Goal: Transaction & Acquisition: Obtain resource

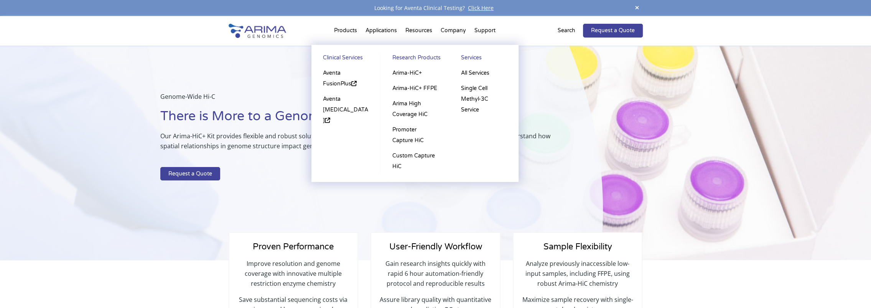
click at [349, 28] on li "Products Clinical Services Aventa FusionPlus Aventa Lymphoma Research Products …" at bounding box center [345, 32] width 31 height 26
click at [408, 72] on link "Arima-HiC+" at bounding box center [414, 73] width 53 height 15
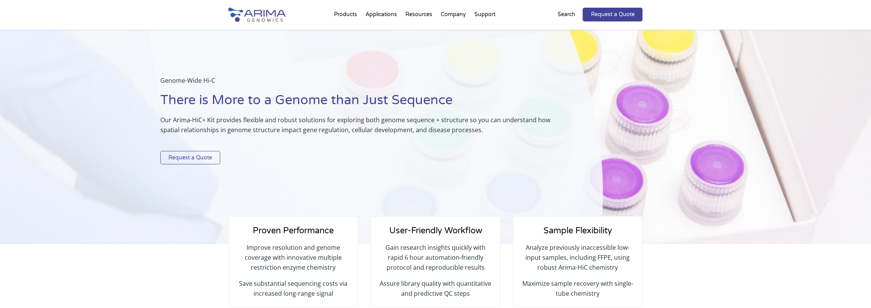
click at [193, 157] on link "Request a Quote" at bounding box center [190, 158] width 60 height 14
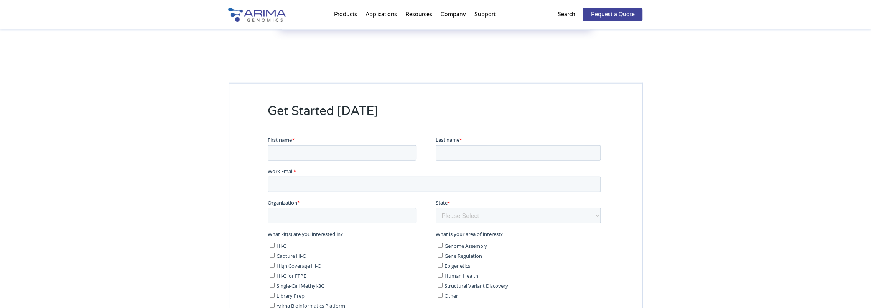
scroll to position [1911, 0]
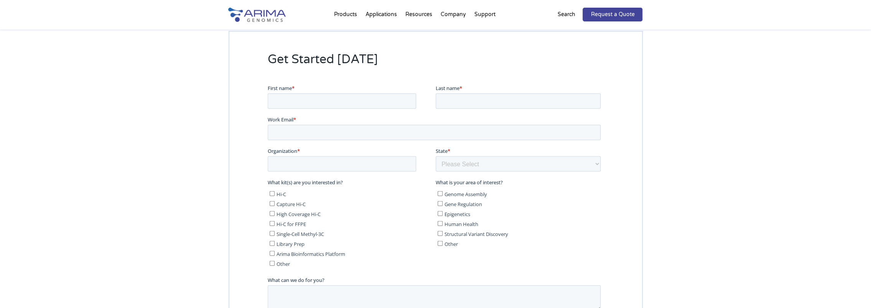
click at [326, 92] on div "First name *" at bounding box center [351, 96] width 168 height 25
click at [323, 98] on input "First name *" at bounding box center [341, 100] width 148 height 15
type input "[PERSON_NAME]"
type input "[PERSON_NAME][EMAIL_ADDRESS][PERSON_NAME][DOMAIN_NAME]"
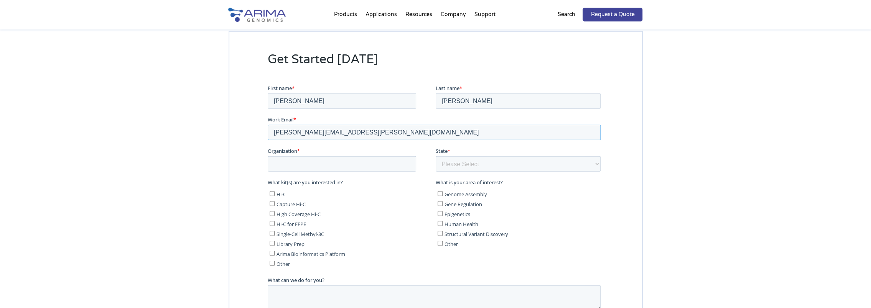
type input "[GEOGRAPHIC_DATA]"
click at [455, 163] on select "Please Select Other/Non-US [US_STATE] [US_STATE] [US_STATE] [US_STATE] [US_STAT…" at bounding box center [517, 163] width 165 height 15
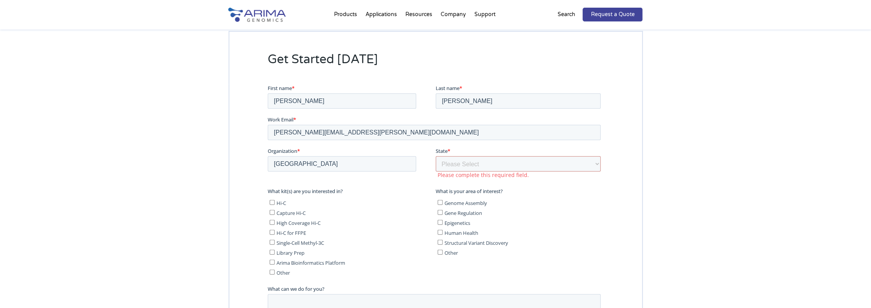
click at [696, 145] on div "Get Started [DATE]" at bounding box center [435, 216] width 871 height 433
click at [460, 161] on select "Please Select Other/Non-US [US_STATE] [US_STATE] [US_STATE] [US_STATE] [US_STAT…" at bounding box center [517, 163] width 165 height 15
select select "Other/Non-US"
click at [435, 156] on select "Please Select Other/Non-US [US_STATE] [US_STATE] [US_STATE] [US_STATE] [US_STAT…" at bounding box center [517, 163] width 165 height 15
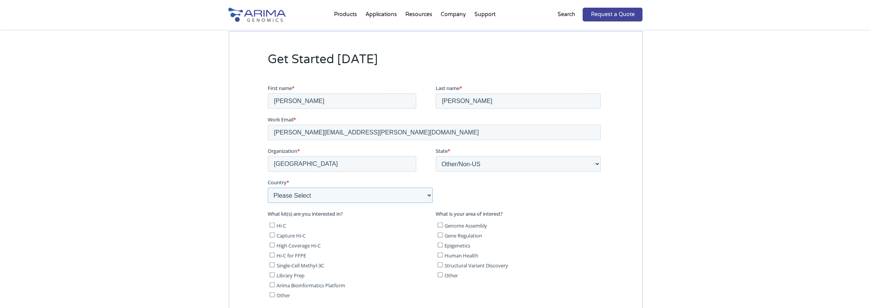
click at [296, 190] on select "Please Select [GEOGRAPHIC_DATA] [GEOGRAPHIC_DATA] [GEOGRAPHIC_DATA] [GEOGRAPHIC…" at bounding box center [349, 195] width 165 height 15
click at [267, 188] on select "Please Select [GEOGRAPHIC_DATA] [GEOGRAPHIC_DATA] [GEOGRAPHIC_DATA] [GEOGRAPHIC…" at bounding box center [349, 195] width 165 height 15
click at [287, 193] on select "Please Select [GEOGRAPHIC_DATA] [GEOGRAPHIC_DATA] [GEOGRAPHIC_DATA] [GEOGRAPHIC…" at bounding box center [349, 195] width 165 height 15
select select "[GEOGRAPHIC_DATA]"
click at [267, 188] on select "Please Select [GEOGRAPHIC_DATA] [GEOGRAPHIC_DATA] [GEOGRAPHIC_DATA] [GEOGRAPHIC…" at bounding box center [349, 195] width 165 height 15
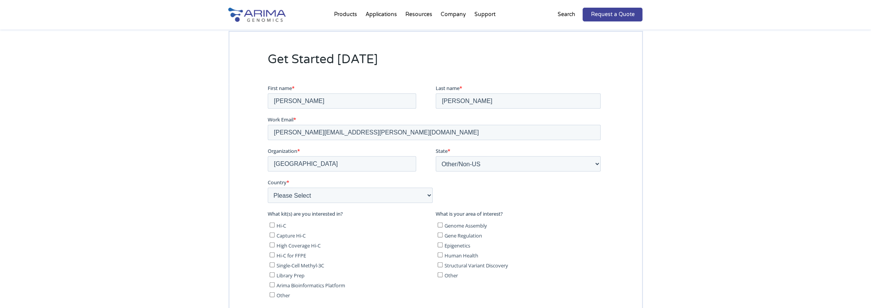
click at [243, 186] on div at bounding box center [436, 259] width 414 height 350
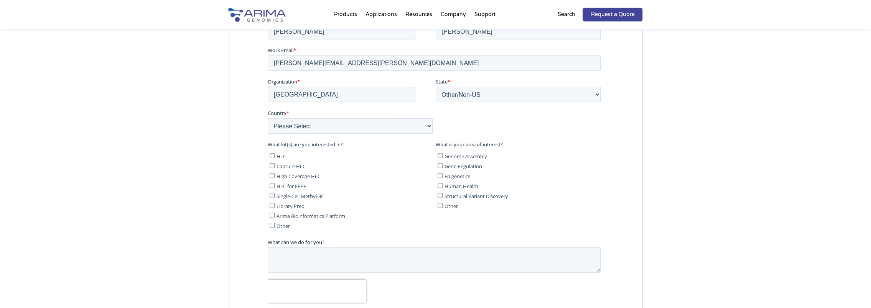
scroll to position [1984, 0]
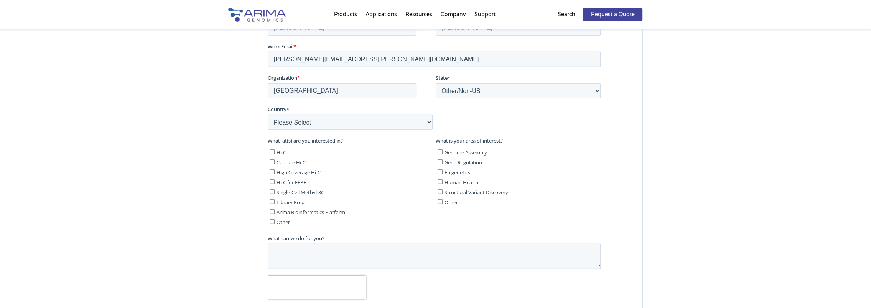
click at [272, 152] on input "Hi-C" at bounding box center [271, 151] width 5 height 5
checkbox input "true"
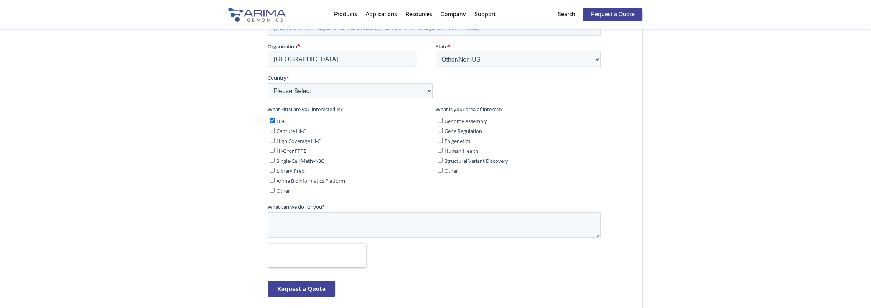
scroll to position [2016, 0]
click at [440, 140] on input "Epigenetics" at bounding box center [439, 140] width 5 height 5
checkbox input "true"
click at [440, 130] on input "Gene Regulation" at bounding box center [439, 130] width 5 height 5
checkbox input "true"
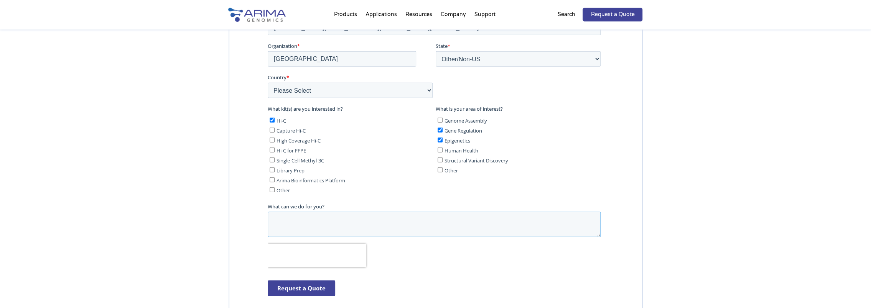
click at [316, 221] on textarea "What can we do for you?" at bounding box center [433, 224] width 333 height 25
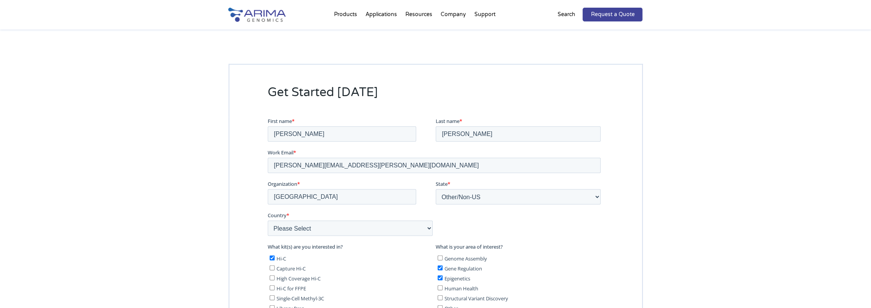
scroll to position [2004, 0]
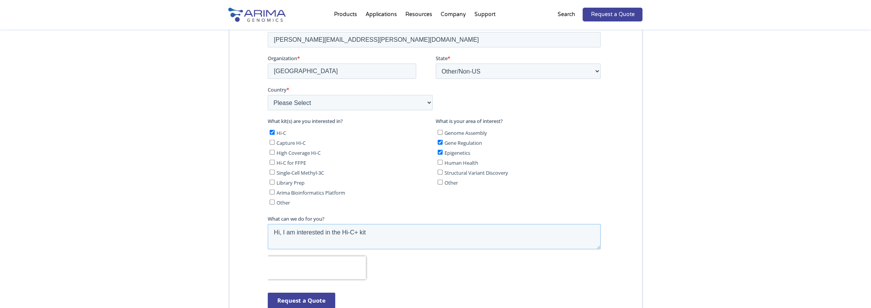
drag, startPoint x: 350, startPoint y: 231, endPoint x: 349, endPoint y: 235, distance: 4.7
click at [350, 231] on textarea "Hi, I am interested in the Hi-C+ kit" at bounding box center [433, 236] width 333 height 25
click at [386, 234] on textarea "Hi, I am interested in the Arima-HiC+ kit" at bounding box center [433, 236] width 333 height 25
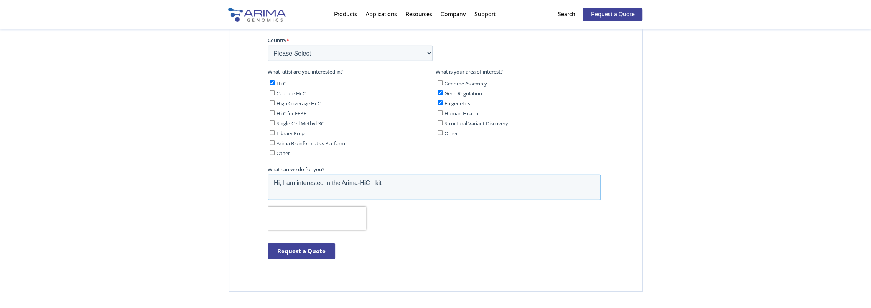
scroll to position [2050, 0]
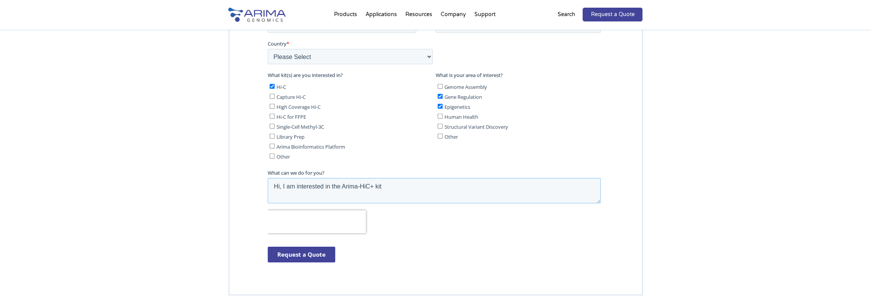
click at [389, 186] on textarea "Hi, I am interested in the Arima-HiC+ kit" at bounding box center [433, 190] width 333 height 25
drag, startPoint x: 353, startPoint y: 194, endPoint x: 551, endPoint y: 186, distance: 198.9
click at [551, 186] on textarea "Hi, I am interested in the Arima-HiC+ kit and I would like to build a few Hi-C …" at bounding box center [433, 190] width 333 height 25
drag, startPoint x: 394, startPoint y: 185, endPoint x: 282, endPoint y: 189, distance: 112.1
click at [282, 189] on textarea "Hi, I am interested in the Arima-HiC+ kit and I would like to build a few Hi-C …" at bounding box center [433, 190] width 333 height 25
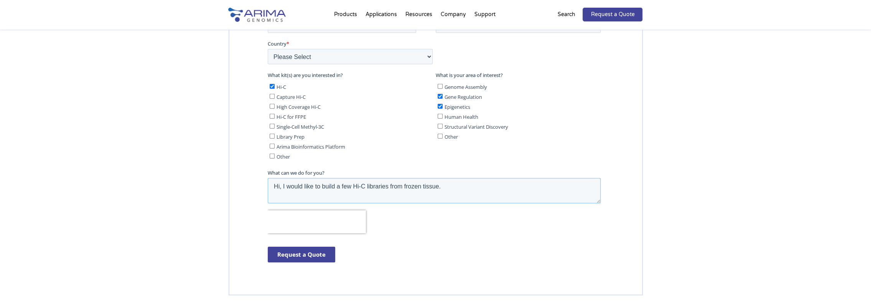
click at [445, 187] on textarea "Hi, I would like to build a few Hi-C libraries from frozen tissue." at bounding box center [433, 190] width 333 height 25
click at [450, 187] on textarea "Hi, I would like to build a few Hi-C libraries from frozen tissues." at bounding box center [433, 190] width 333 height 25
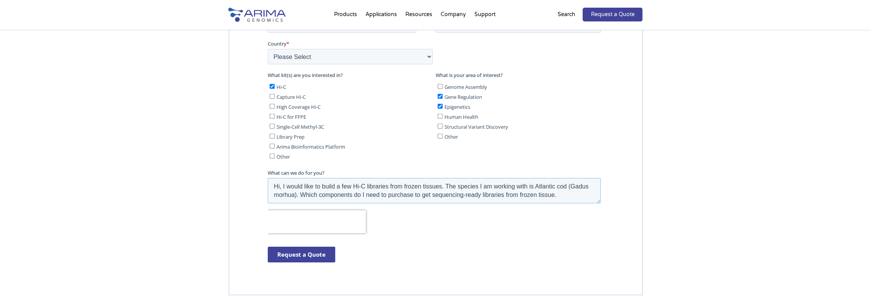
drag, startPoint x: 389, startPoint y: 186, endPoint x: 442, endPoint y: 188, distance: 52.6
click at [442, 188] on textarea "Hi, I would like to build a few Hi-C libraries from frozen tissues. The species…" at bounding box center [433, 190] width 333 height 25
click at [482, 195] on textarea "Hi, I would like to build a few Hi-C libraries. The species I am working with i…" at bounding box center [433, 190] width 333 height 25
drag, startPoint x: 283, startPoint y: 185, endPoint x: 218, endPoint y: 198, distance: 66.2
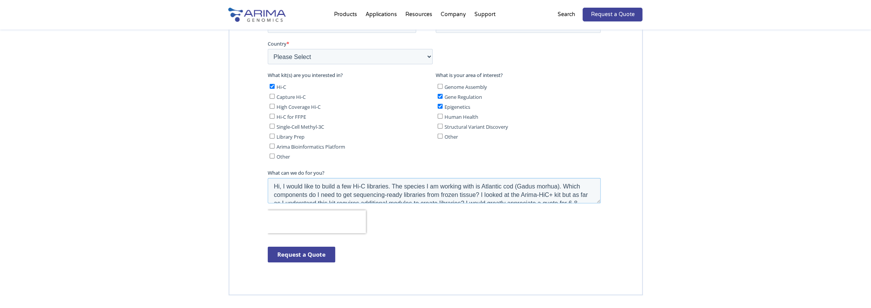
click at [267, 198] on html "First name * [PERSON_NAME] Last name * [PERSON_NAME] Work Email * [EMAIL_ADDRES…" at bounding box center [435, 111] width 336 height 331
drag, startPoint x: 324, startPoint y: 188, endPoint x: 312, endPoint y: 186, distance: 12.0
click at [312, 186] on textarea "I would like to build a few Hi-C libraries. The species I am working with is At…" at bounding box center [433, 190] width 333 height 25
drag, startPoint x: 351, startPoint y: 196, endPoint x: 343, endPoint y: 195, distance: 8.1
click at [343, 195] on textarea "I would like to prepare a few Hi-C libraries. The species I am working with is …" at bounding box center [433, 190] width 333 height 25
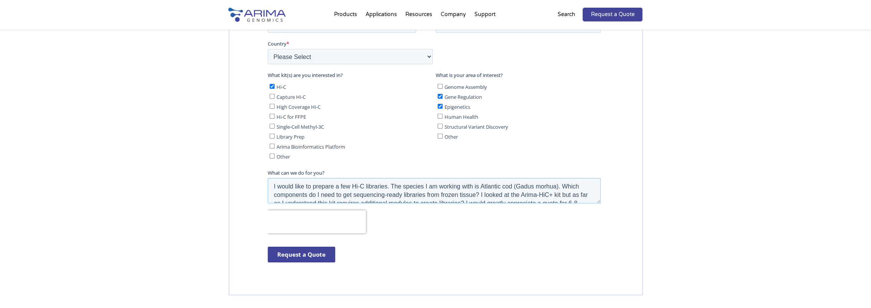
click at [330, 196] on textarea "I would like to prepare a few Hi-C libraries. The species I am working with is …" at bounding box center [433, 190] width 333 height 25
click at [333, 194] on textarea "I would like to prepare a few Hi-C libraries. The species I am working with is …" at bounding box center [433, 190] width 333 height 25
drag, startPoint x: 341, startPoint y: 195, endPoint x: 309, endPoint y: 194, distance: 32.2
click at [309, 194] on textarea "I would like to prepare a few Hi-C libraries. The species I am working with is …" at bounding box center [433, 190] width 333 height 25
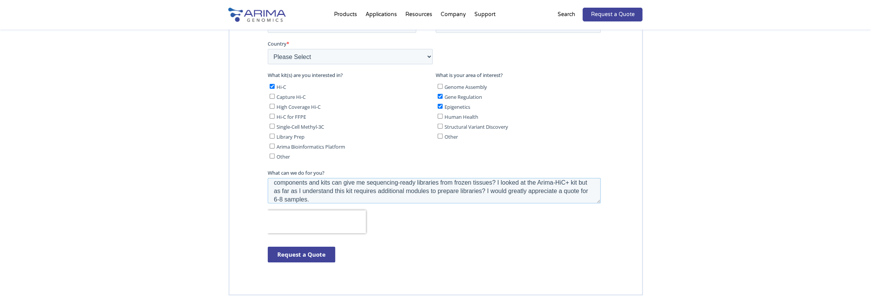
type textarea "I would like to prepare a few Hi-C libraries. The species I am working with is …"
click at [301, 255] on input "Request a Quote" at bounding box center [301, 255] width 68 height 16
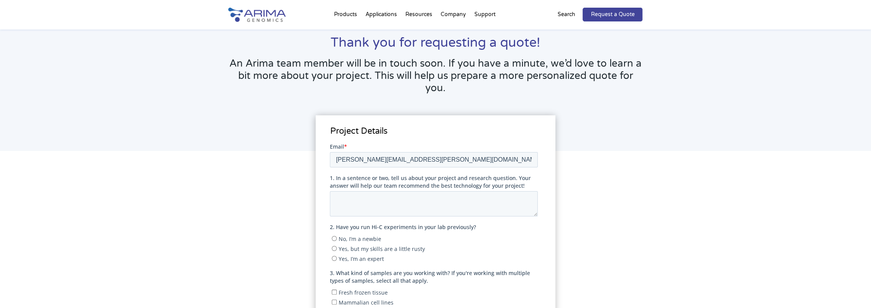
scroll to position [68, 0]
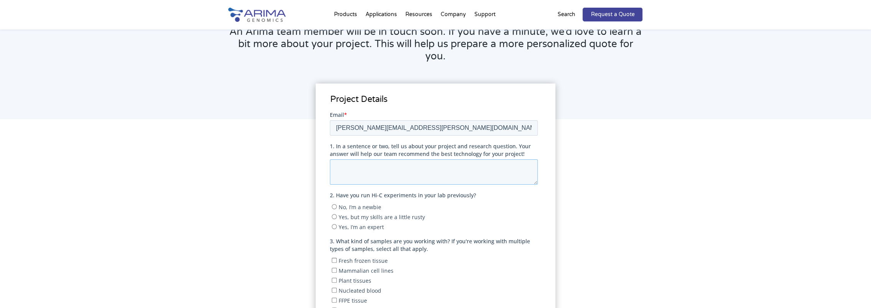
click at [350, 171] on textarea "1. In a sentence or two, tell us about your project and research question. Your…" at bounding box center [434, 171] width 208 height 25
click at [493, 176] on textarea "We are looking at single-cell transcriptomics and epigenetics but we would like…" at bounding box center [434, 171] width 208 height 25
drag, startPoint x: 503, startPoint y: 165, endPoint x: 501, endPoint y: 175, distance: 9.8
click at [501, 175] on textarea "We are looking at single-cell transcriptomics and epigenetics but we would like…" at bounding box center [434, 171] width 208 height 25
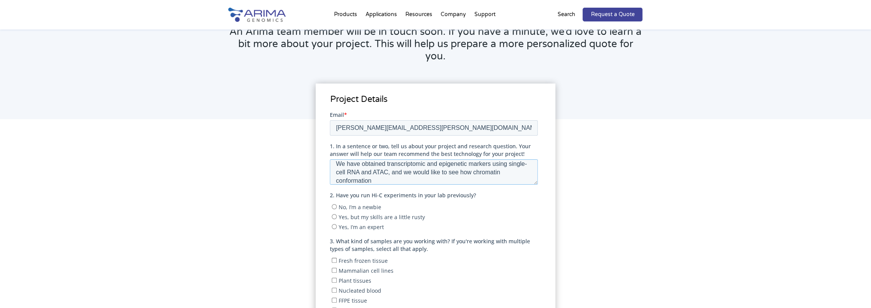
click at [469, 161] on textarea "We have obtained transcriptomic and epigenetic markers using single-cell RNA an…" at bounding box center [434, 171] width 208 height 25
click at [500, 162] on textarea "We have obtained transcriptomic and epigenetic biomarkers using single-cell RNA…" at bounding box center [434, 171] width 208 height 25
drag, startPoint x: 350, startPoint y: 180, endPoint x: 485, endPoint y: 170, distance: 135.0
click at [485, 170] on textarea "We have obtained transcriptomic and epigenetic biomarkers using single-cell RNA…" at bounding box center [434, 171] width 208 height 25
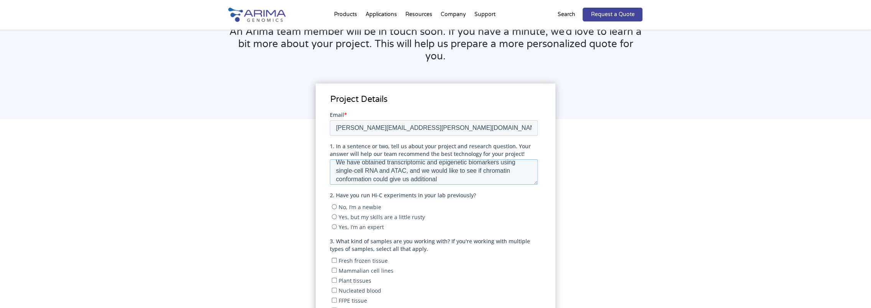
scroll to position [0, 0]
drag, startPoint x: 362, startPoint y: 162, endPoint x: 348, endPoint y: 160, distance: 13.9
click at [348, 160] on textarea "We have obtained transcriptomic and epigenetic biomarkers using single-cell RNA…" at bounding box center [434, 171] width 208 height 25
type textarea "We obtained transcriptomic and epigenetic biomarkers using single-cell RNA and …"
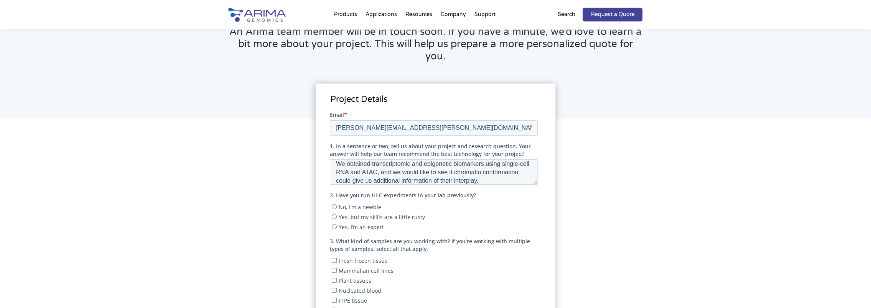
click at [335, 205] on input "No, I’m a newbie" at bounding box center [334, 206] width 5 height 5
radio input "true"
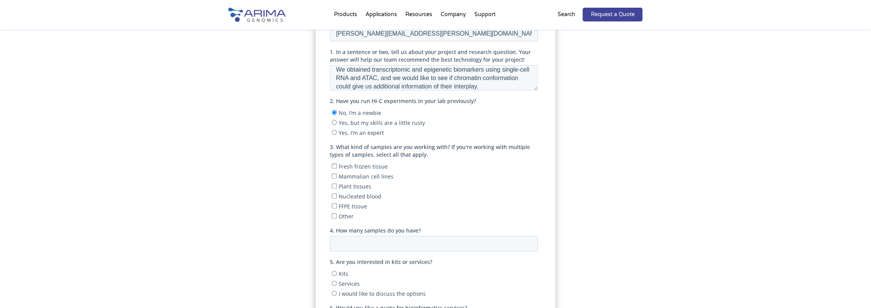
scroll to position [163, 0]
click at [334, 165] on input "Fresh frozen tissue" at bounding box center [334, 165] width 5 height 5
checkbox input "true"
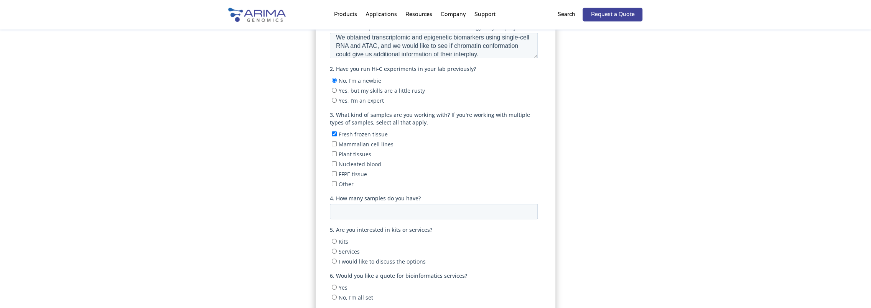
scroll to position [196, 0]
click at [333, 185] on input "Other" at bounding box center [334, 183] width 5 height 5
checkbox input "true"
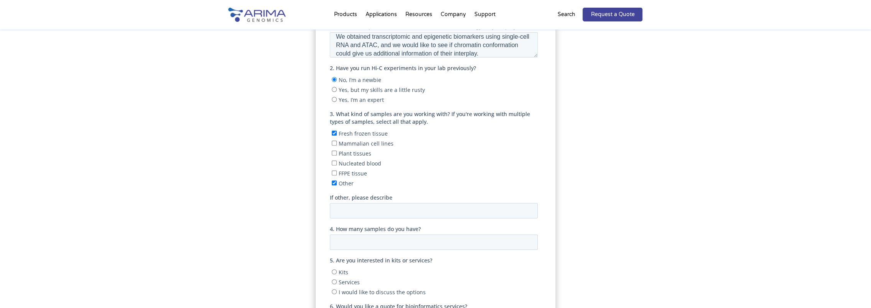
scroll to position [227, 0]
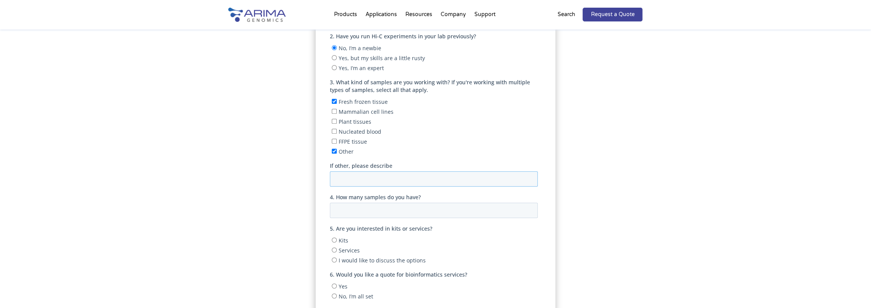
click at [341, 183] on input "If other, please describe" at bounding box center [434, 178] width 208 height 15
type input "W"
click at [292, 152] on div "Project Details" at bounding box center [436, 180] width 414 height 378
click at [357, 179] on input "Frozen whole blood and reduced red blood cells." at bounding box center [434, 178] width 208 height 15
type input "Frozen tissues, whole blood and reduced red blood cells."
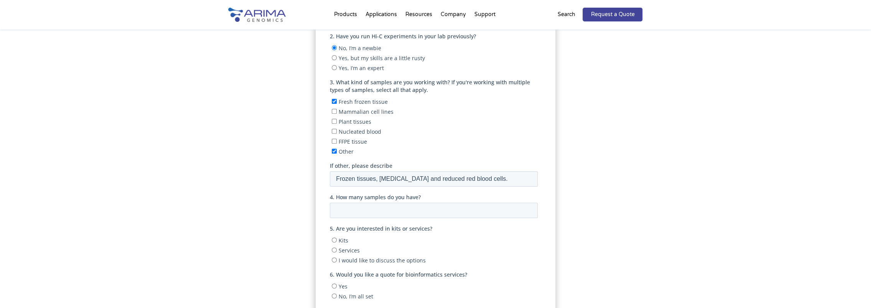
click at [293, 173] on div "Project Details" at bounding box center [436, 180] width 414 height 378
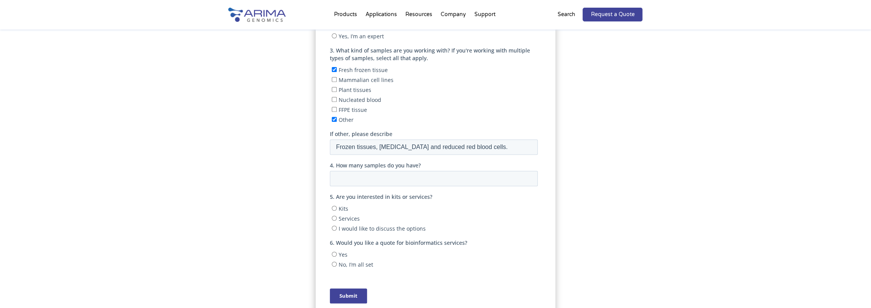
scroll to position [260, 0]
click at [363, 176] on input "4. How many samples do you have?" at bounding box center [434, 178] width 208 height 15
type input "6"
click at [310, 167] on div "Project Details" at bounding box center [436, 148] width 414 height 378
drag, startPoint x: 348, startPoint y: 177, endPoint x: 311, endPoint y: 178, distance: 36.8
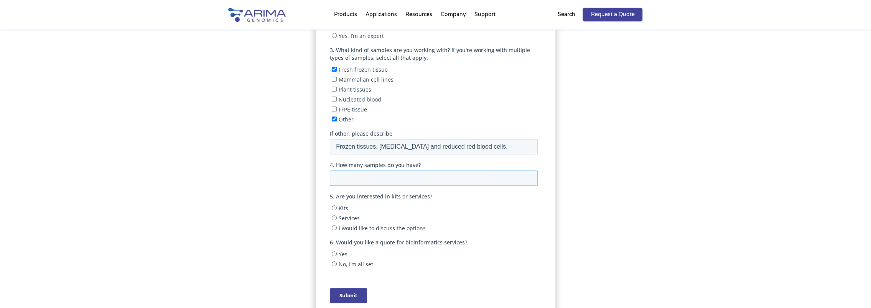
click at [330, 178] on html "First name Last name Email * ioannis.konstantinidis@nord.no 1. In a sentence or…" at bounding box center [435, 118] width 211 height 397
type input "8"
click at [284, 190] on div "Project Details" at bounding box center [436, 148] width 414 height 378
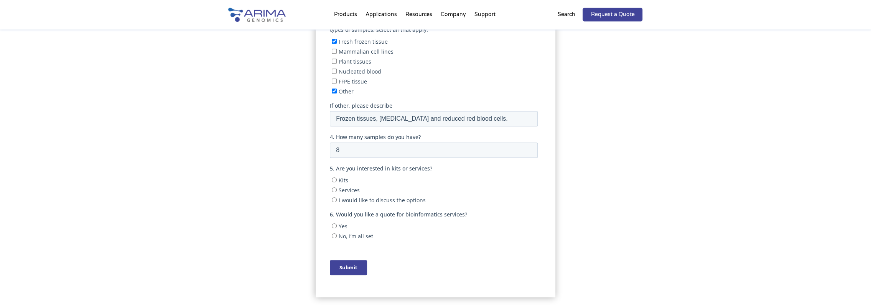
scroll to position [292, 0]
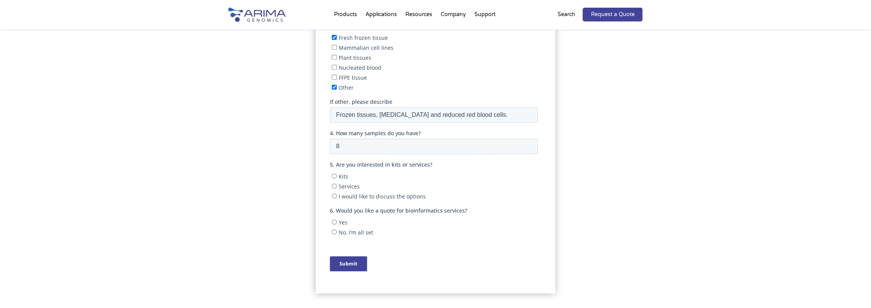
click at [336, 175] on input "Kits" at bounding box center [334, 176] width 5 height 5
radio input "true"
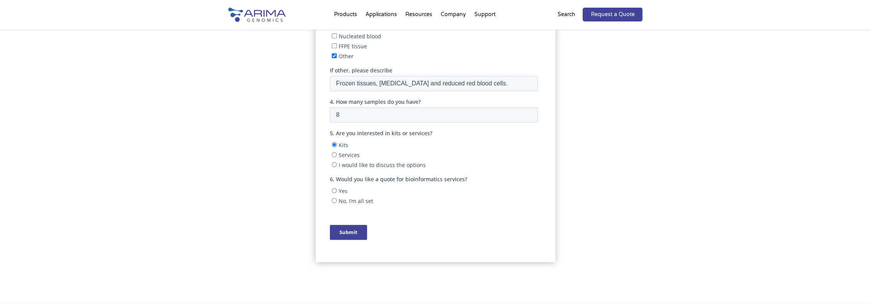
scroll to position [324, 0]
click at [334, 163] on input "I would like to discuss the options" at bounding box center [334, 164] width 5 height 5
radio input "true"
click at [334, 143] on input "Kits" at bounding box center [334, 144] width 5 height 5
radio input "true"
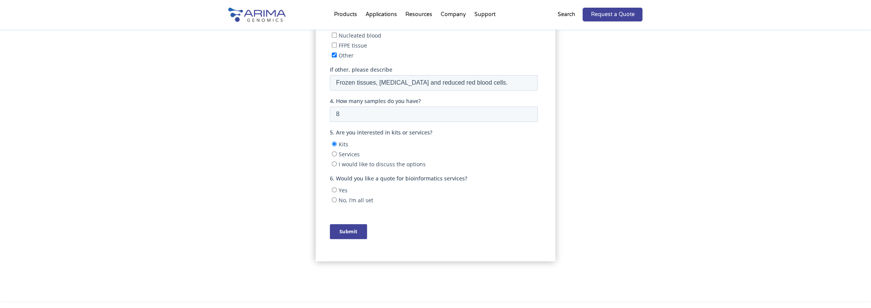
click at [334, 201] on input "No, I’m all set" at bounding box center [334, 200] width 5 height 5
radio input "true"
click at [334, 163] on input "I would like to discuss the options" at bounding box center [334, 164] width 5 height 5
radio input "true"
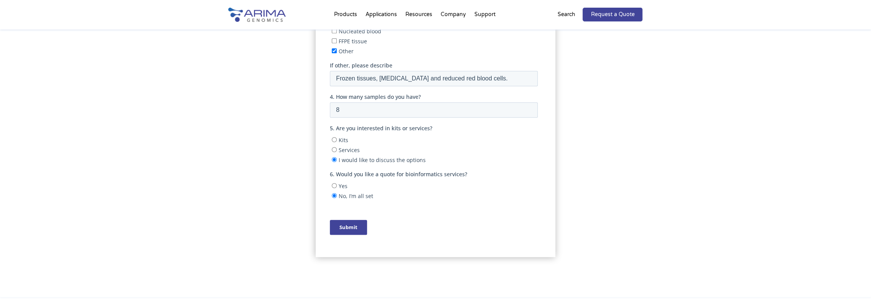
scroll to position [332, 0]
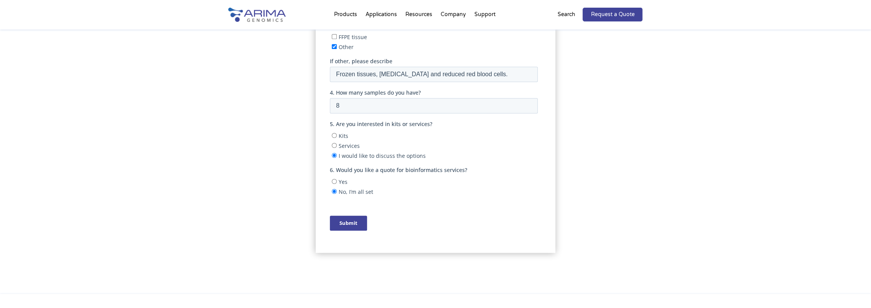
click at [344, 222] on input "Submit" at bounding box center [348, 223] width 37 height 15
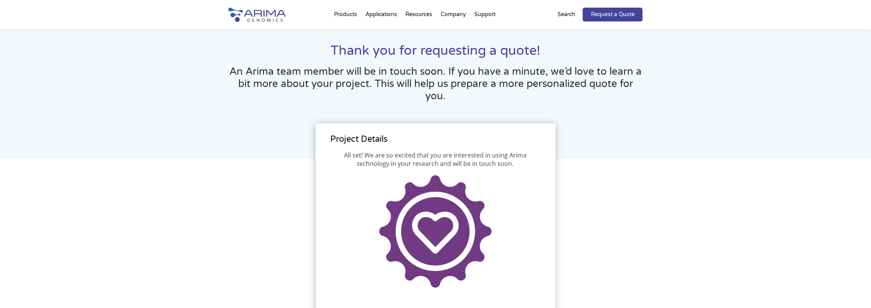
scroll to position [0, 0]
